Goal: Information Seeking & Learning: Check status

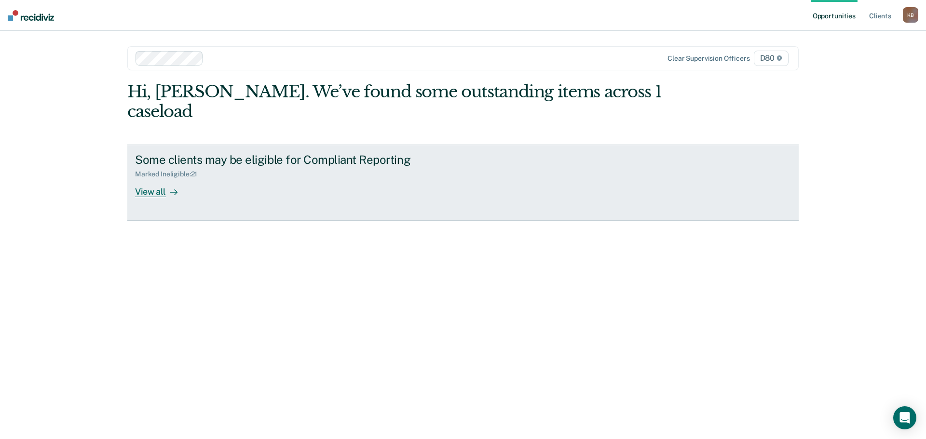
click at [165, 178] on div "View all" at bounding box center [162, 187] width 54 height 19
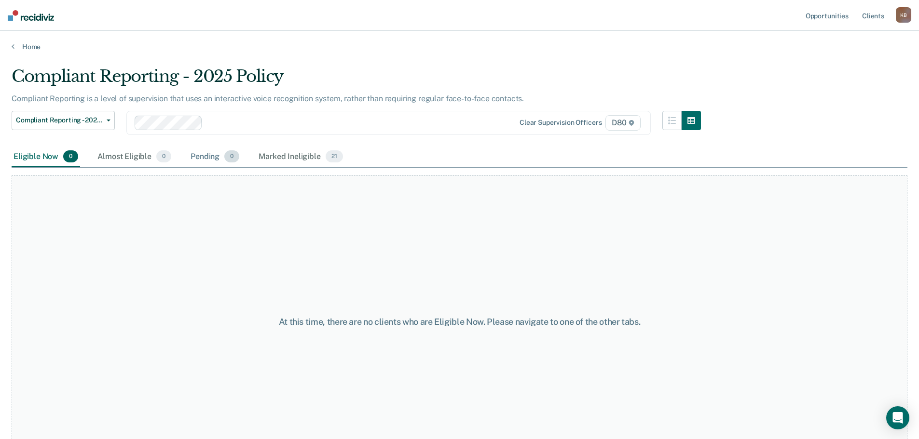
click at [207, 155] on div "Pending 0" at bounding box center [215, 157] width 53 height 21
click at [54, 160] on div "Eligible Now 0" at bounding box center [46, 157] width 68 height 21
click at [106, 162] on div "Almost Eligible 0" at bounding box center [134, 157] width 78 height 21
click at [290, 160] on div "Marked Ineligible 21" at bounding box center [301, 157] width 88 height 21
